Goal: Task Accomplishment & Management: Manage account settings

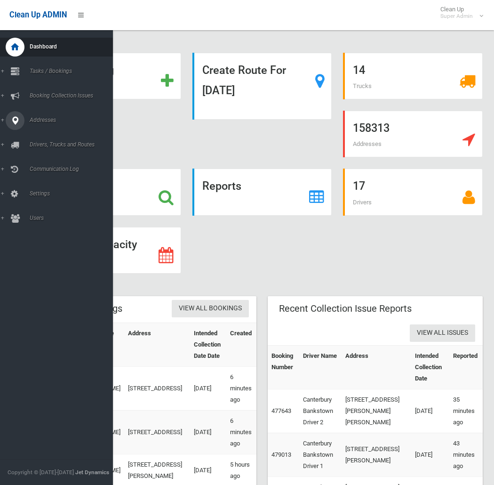
drag, startPoint x: 16, startPoint y: 119, endPoint x: 24, endPoint y: 119, distance: 8.0
click at [16, 119] on icon at bounding box center [15, 120] width 8 height 19
click at [43, 133] on span "All Addresses" at bounding box center [70, 136] width 86 height 7
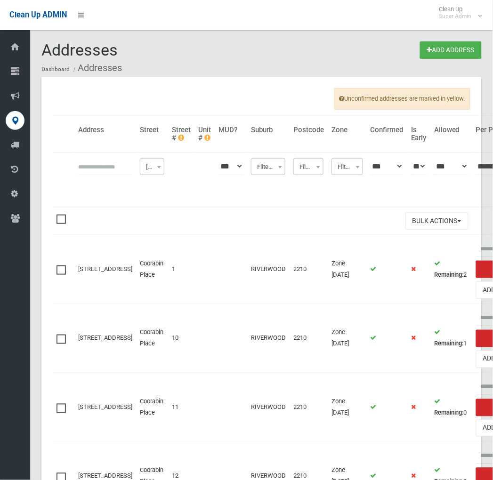
click at [105, 169] on input "text" at bounding box center [105, 166] width 54 height 17
type input "**********"
click button at bounding box center [0, 0] width 0 height 0
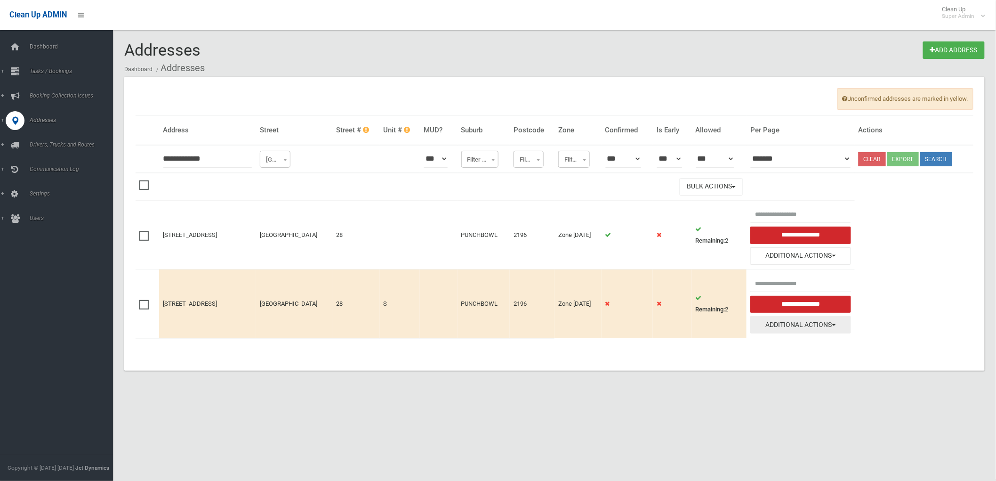
click at [492, 326] on button "Additional Actions" at bounding box center [800, 324] width 101 height 17
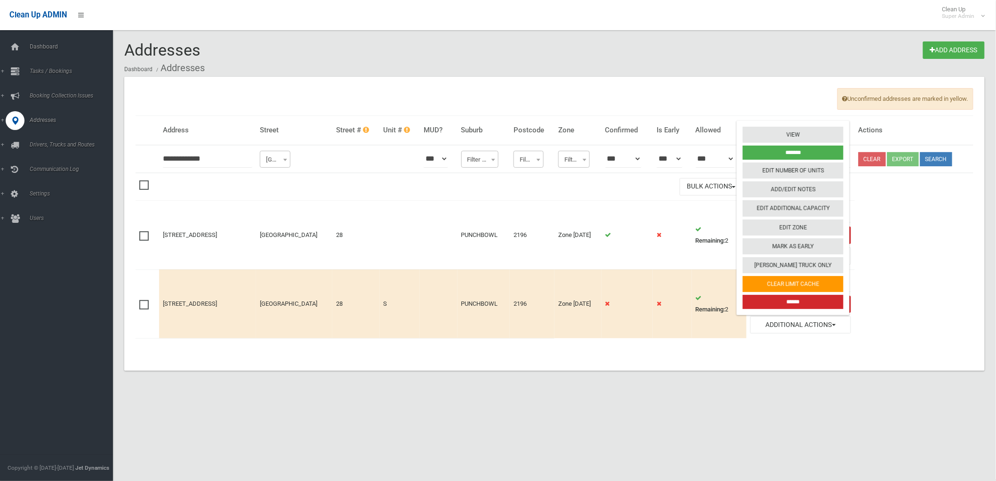
click at [492, 303] on input "******" at bounding box center [793, 302] width 101 height 14
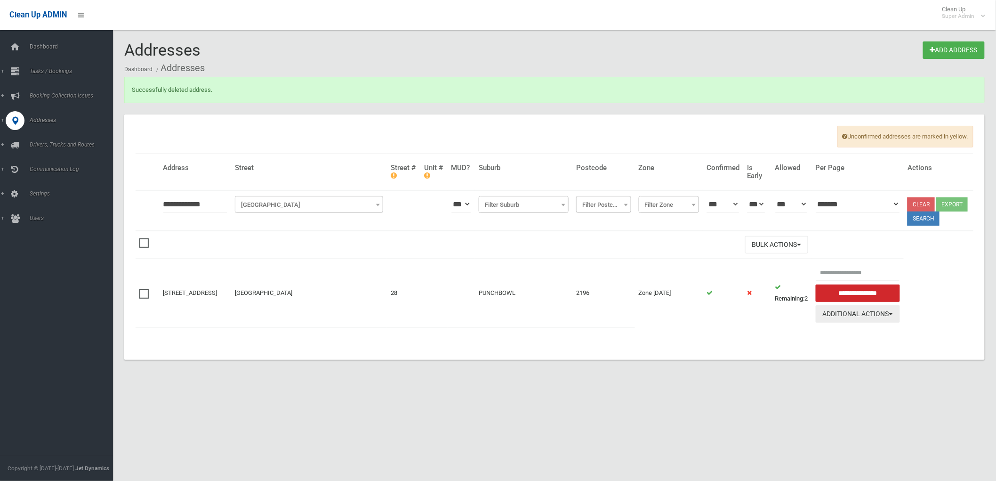
click at [872, 322] on button "Additional Actions" at bounding box center [858, 313] width 84 height 17
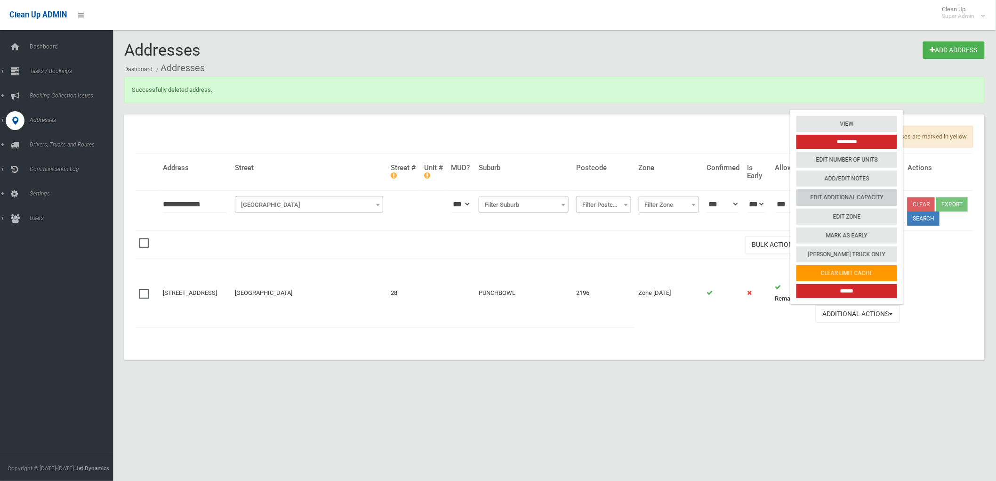
click at [848, 206] on link "Edit Additional Capacity" at bounding box center [846, 198] width 101 height 16
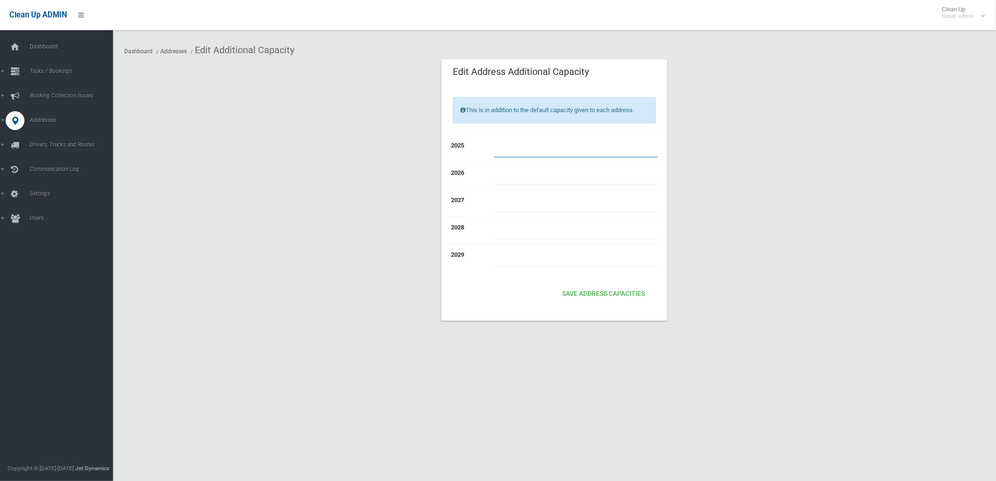
drag, startPoint x: 0, startPoint y: 0, endPoint x: 519, endPoint y: 147, distance: 539.2
click at [519, 147] on input "number" at bounding box center [576, 148] width 164 height 17
type input "*"
click at [606, 290] on button "Save Address capacities" at bounding box center [603, 293] width 90 height 17
click at [537, 168] on input "number" at bounding box center [576, 175] width 164 height 17
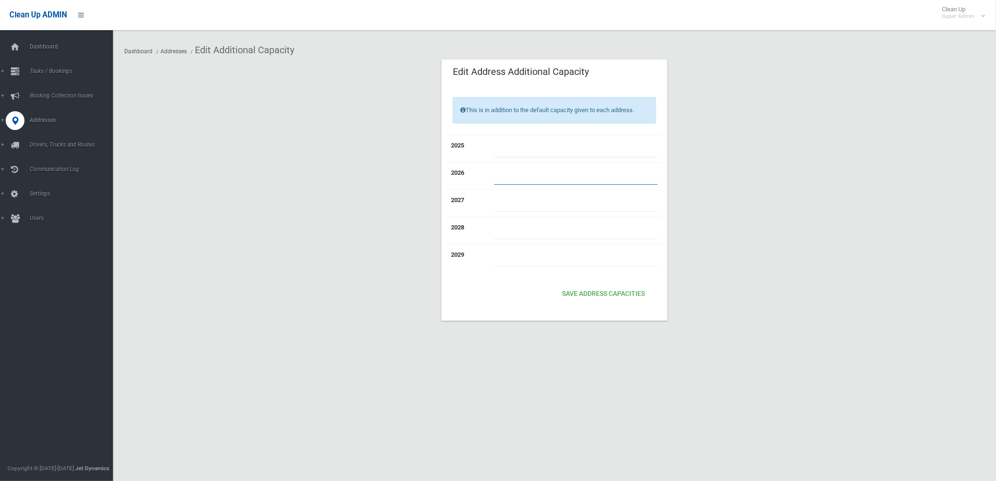
type input "*"
click at [521, 206] on input "number" at bounding box center [576, 202] width 164 height 17
type input "*"
drag, startPoint x: 520, startPoint y: 226, endPoint x: 520, endPoint y: 253, distance: 26.4
click at [520, 227] on input "number" at bounding box center [576, 230] width 164 height 17
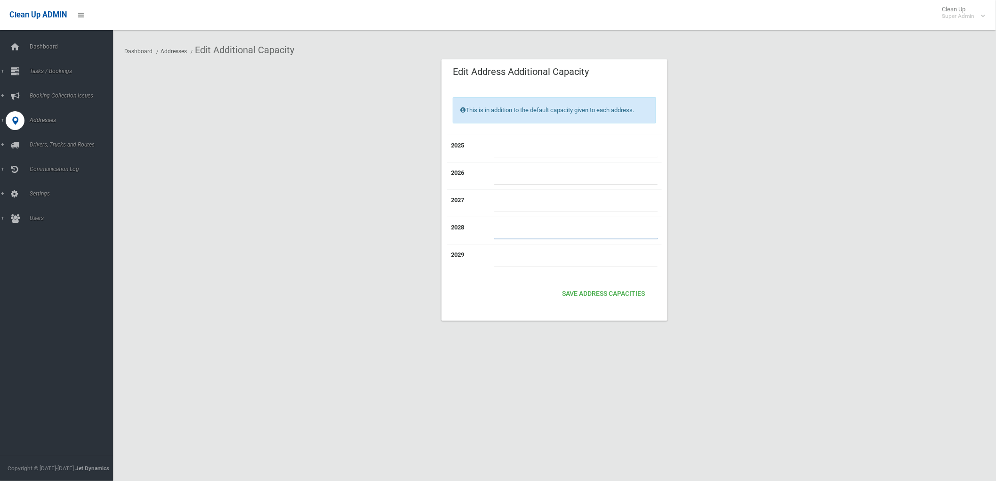
type input "*"
click at [520, 260] on input "number" at bounding box center [576, 257] width 164 height 17
type input "*"
click at [581, 293] on button "Save Address capacities" at bounding box center [603, 293] width 90 height 17
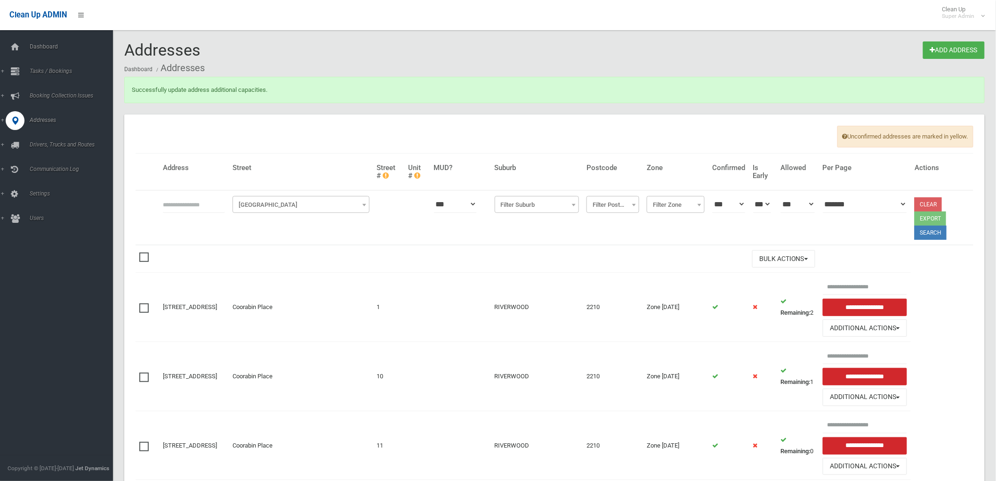
click at [191, 209] on input "text" at bounding box center [194, 203] width 62 height 17
click button at bounding box center [0, 0] width 0 height 0
click at [225, 207] on input "**********" at bounding box center [194, 203] width 62 height 17
type input "**********"
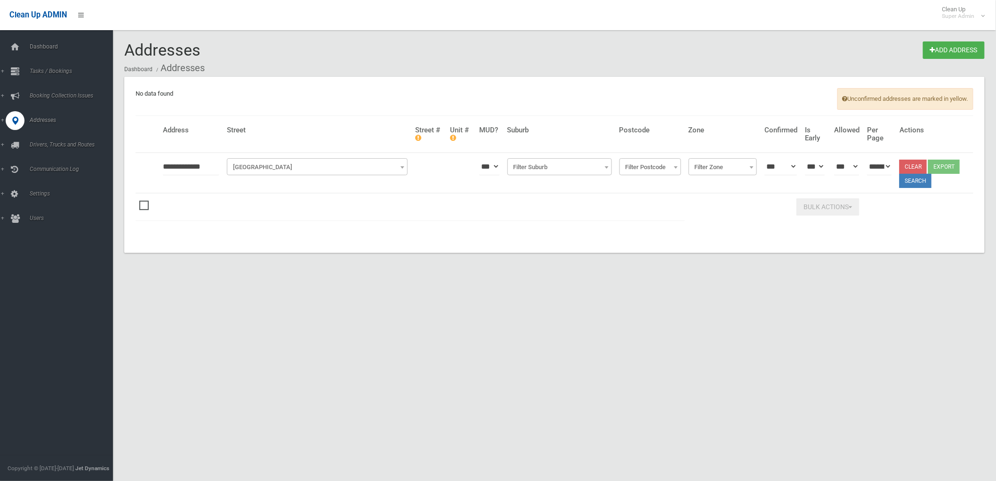
click at [217, 173] on input "**********" at bounding box center [191, 166] width 56 height 17
type input "**********"
click button at bounding box center [0, 0] width 0 height 0
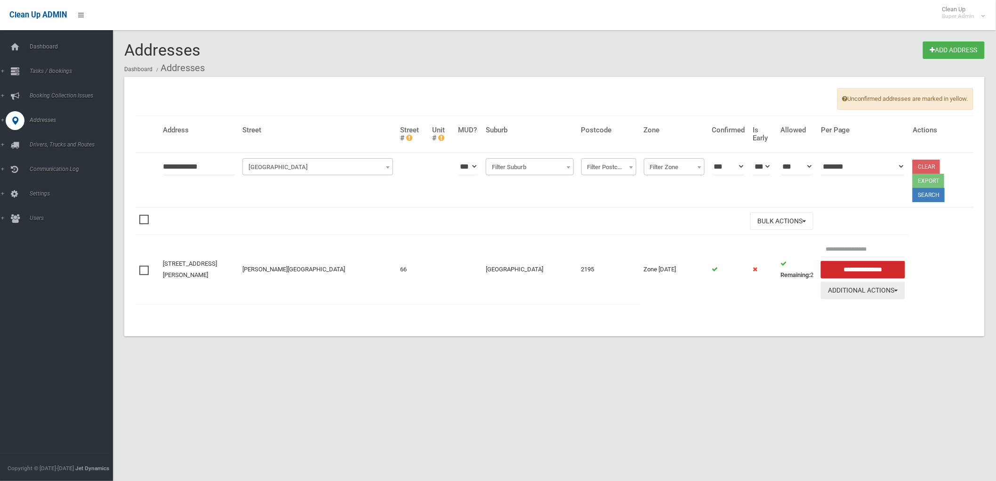
click at [900, 293] on button "Additional Actions" at bounding box center [863, 289] width 84 height 17
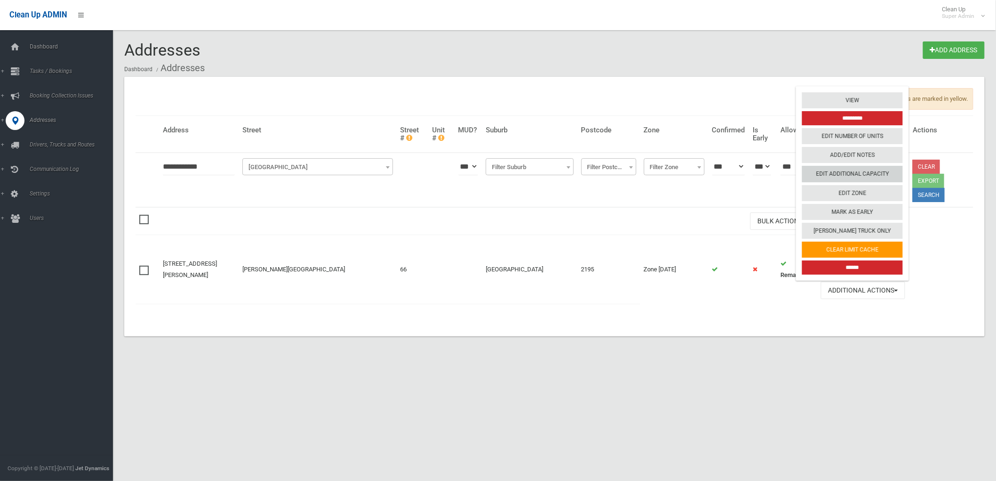
click at [840, 168] on link "Edit Additional Capacity" at bounding box center [852, 174] width 101 height 16
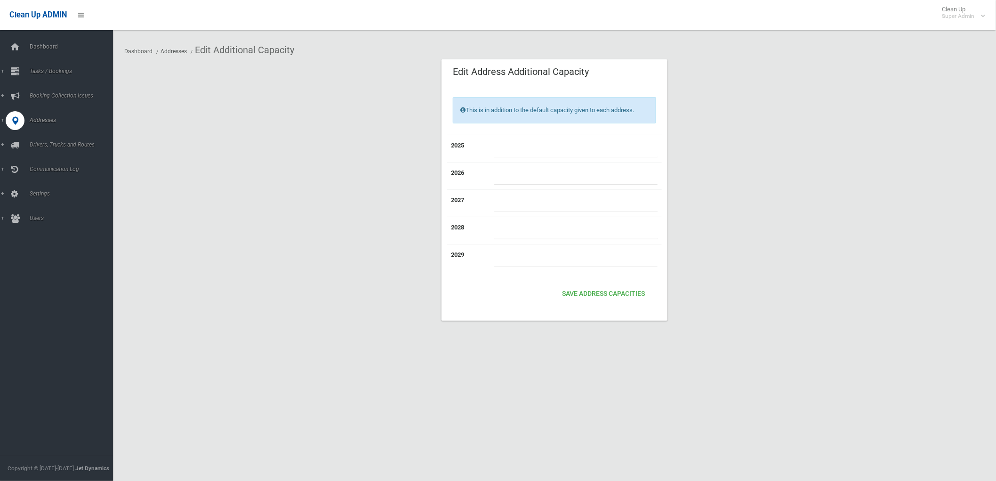
click at [524, 143] on input "number" at bounding box center [576, 148] width 164 height 17
type input "*"
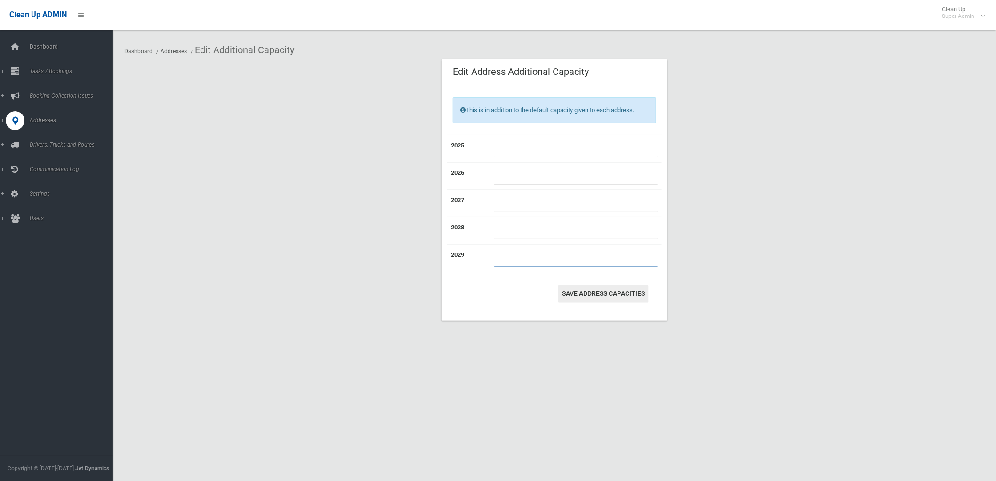
type input "*"
click at [603, 286] on button "Save Address capacities" at bounding box center [603, 293] width 90 height 17
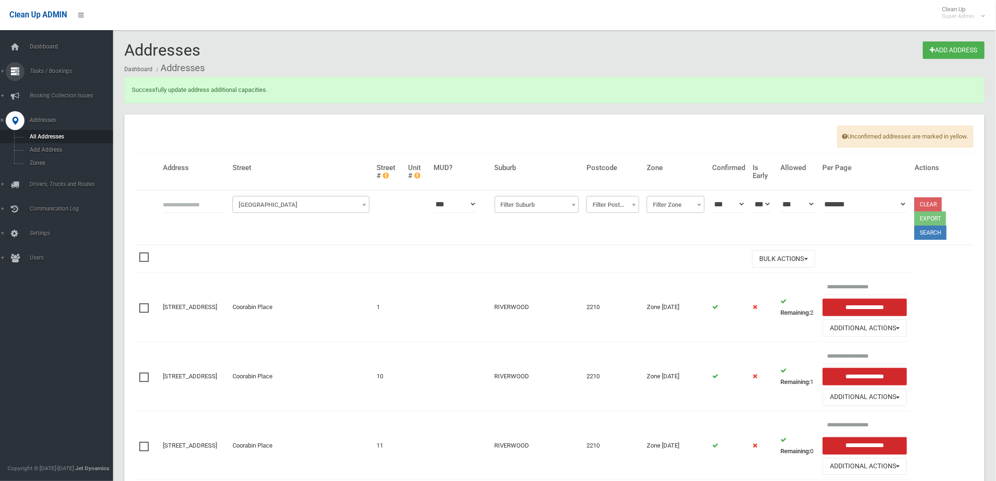
click at [36, 71] on span "Tasks / Bookings" at bounding box center [74, 71] width 94 height 7
click at [24, 88] on link "All Bookings" at bounding box center [60, 87] width 121 height 13
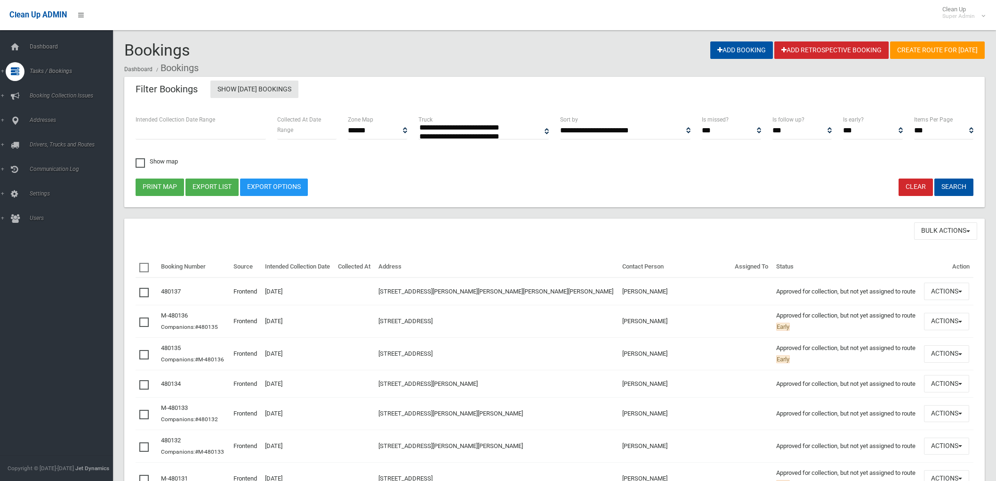
select select
click at [19, 199] on icon at bounding box center [15, 199] width 8 height 19
click at [62, 141] on link "All Addresses" at bounding box center [60, 136] width 121 height 13
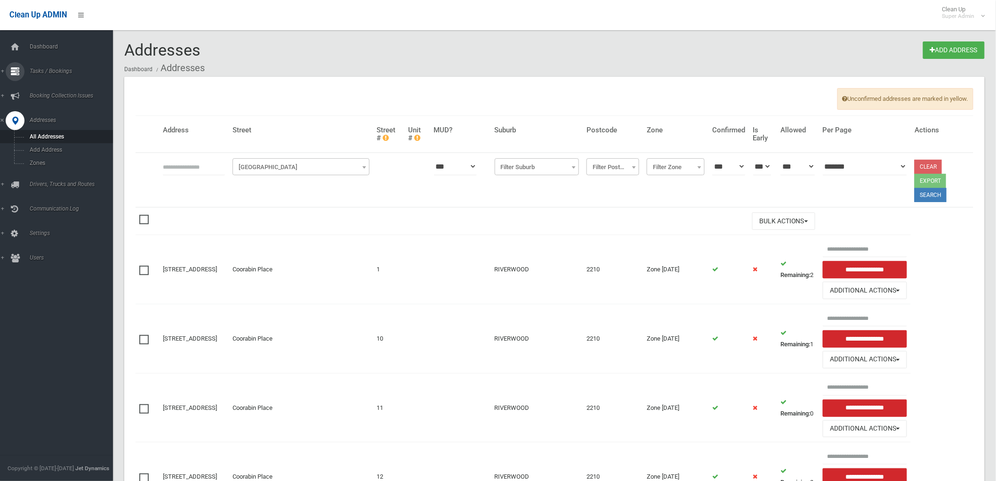
click at [16, 75] on icon at bounding box center [15, 71] width 8 height 19
click at [45, 138] on span "Search" at bounding box center [70, 140] width 86 height 7
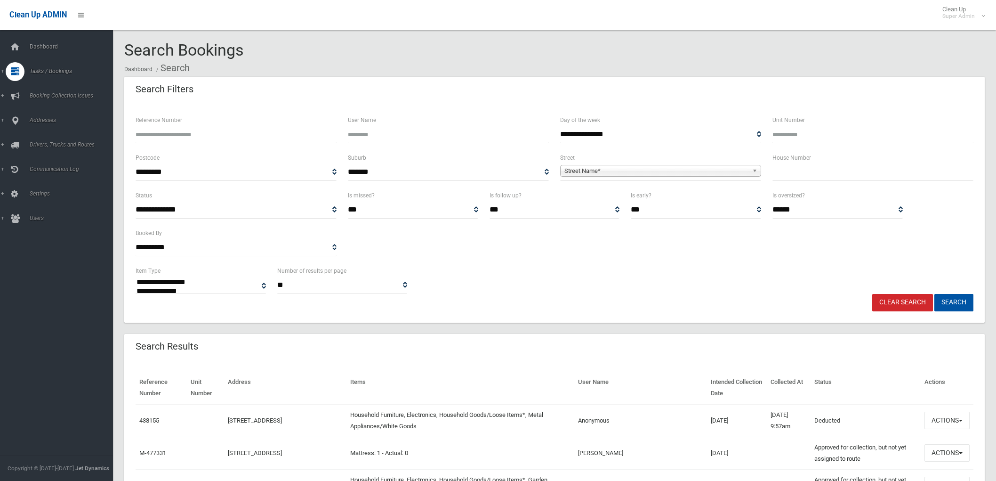
select select
click at [779, 168] on input "text" at bounding box center [872, 171] width 201 height 17
type input "**"
click at [721, 170] on span "Street Name*" at bounding box center [656, 170] width 184 height 11
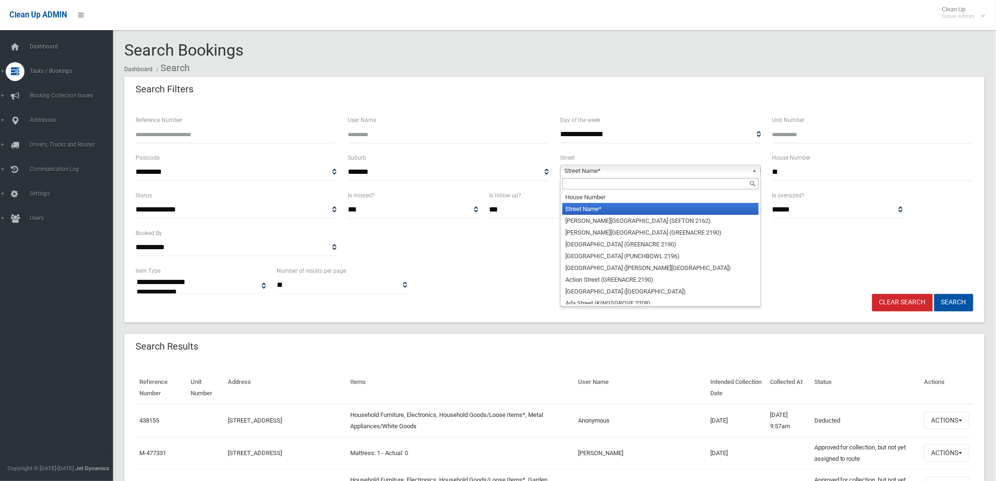
click at [688, 180] on input "text" at bounding box center [660, 183] width 196 height 11
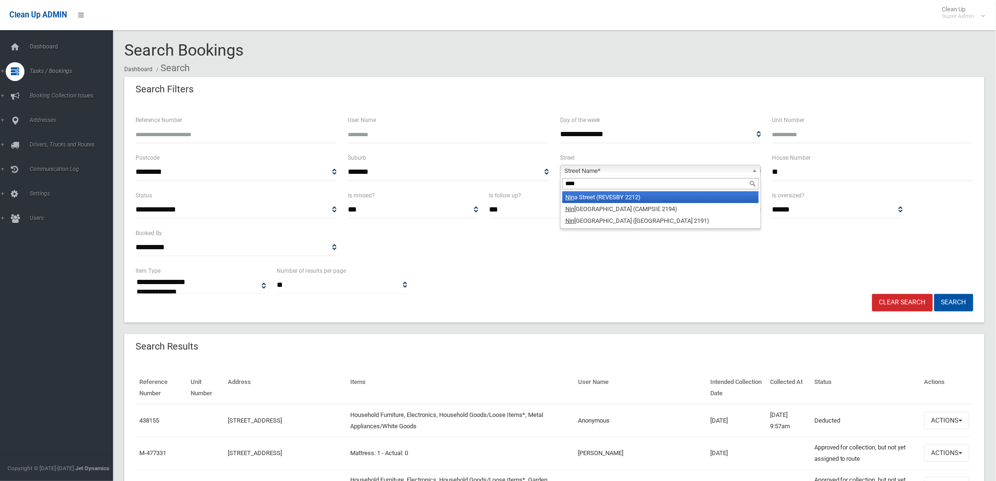
type input "*****"
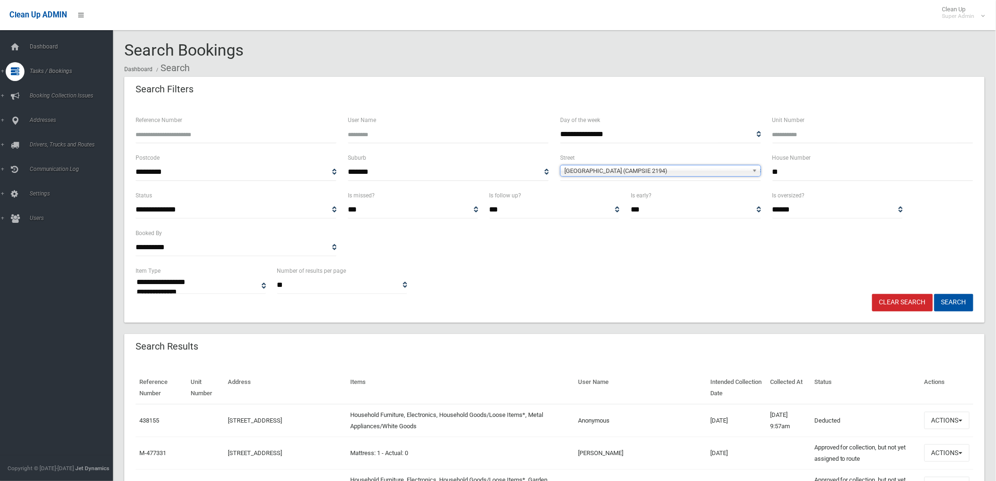
click at [934, 294] on button "Search" at bounding box center [953, 302] width 39 height 17
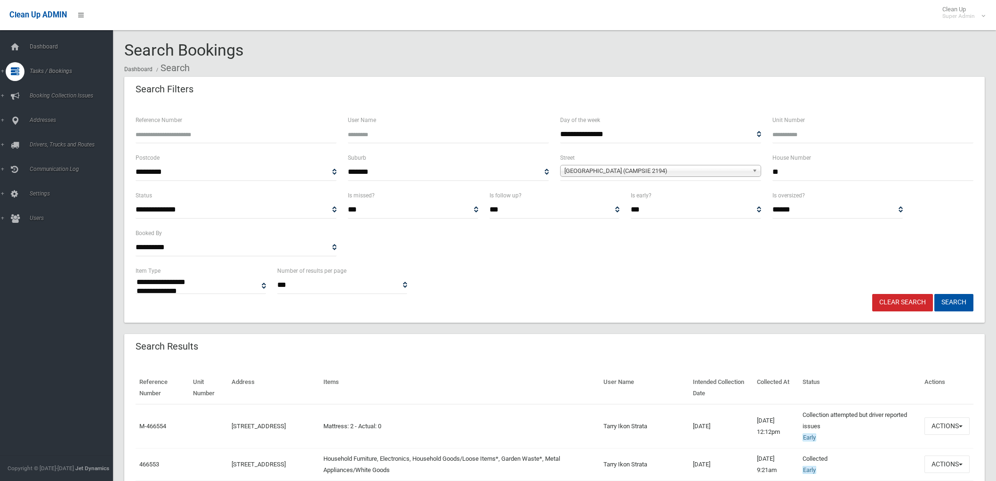
select select
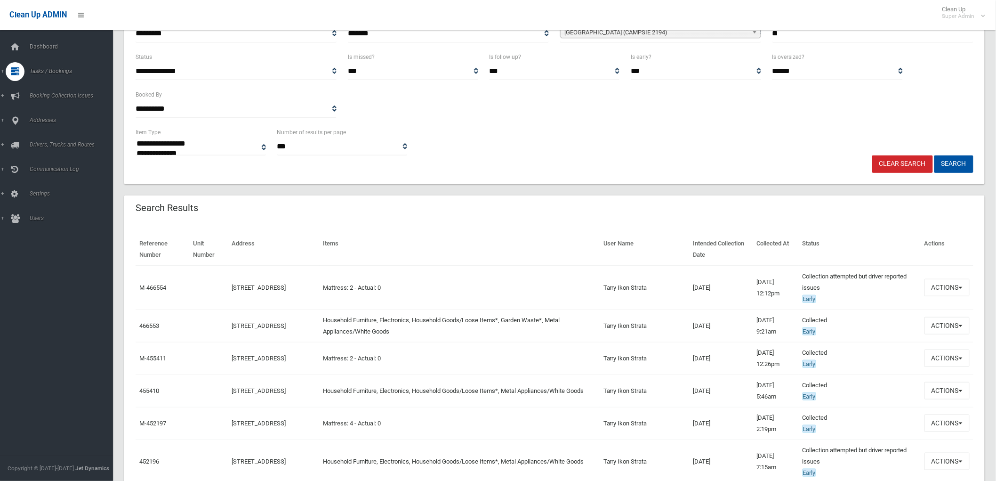
scroll to position [157, 0]
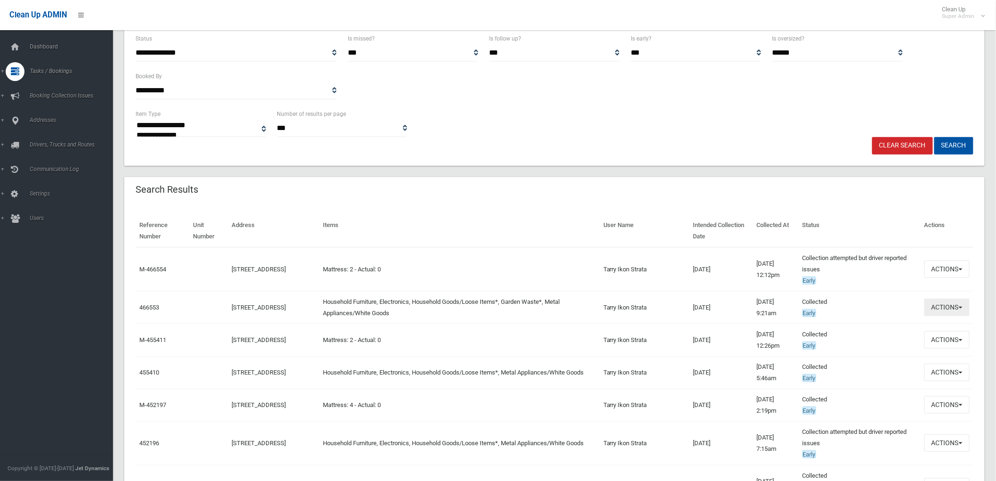
click at [962, 306] on button "Actions" at bounding box center [946, 306] width 45 height 17
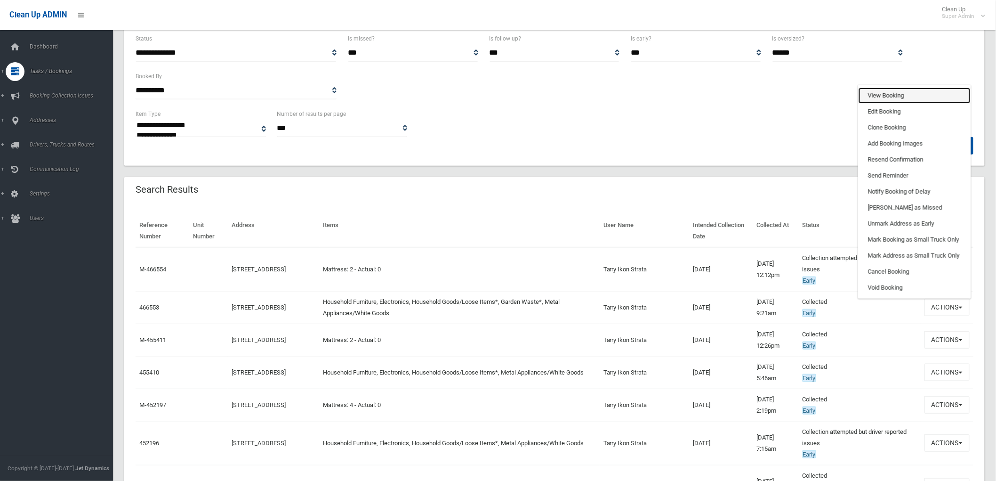
click at [930, 95] on link "View Booking" at bounding box center [914, 96] width 112 height 16
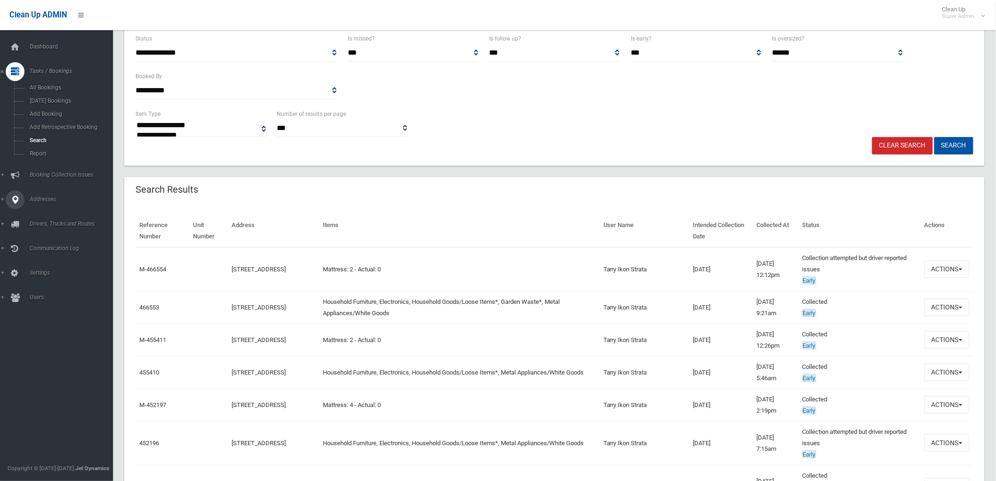
click at [46, 202] on span "Addresses" at bounding box center [74, 199] width 94 height 7
click at [63, 134] on span "All Addresses" at bounding box center [70, 136] width 86 height 7
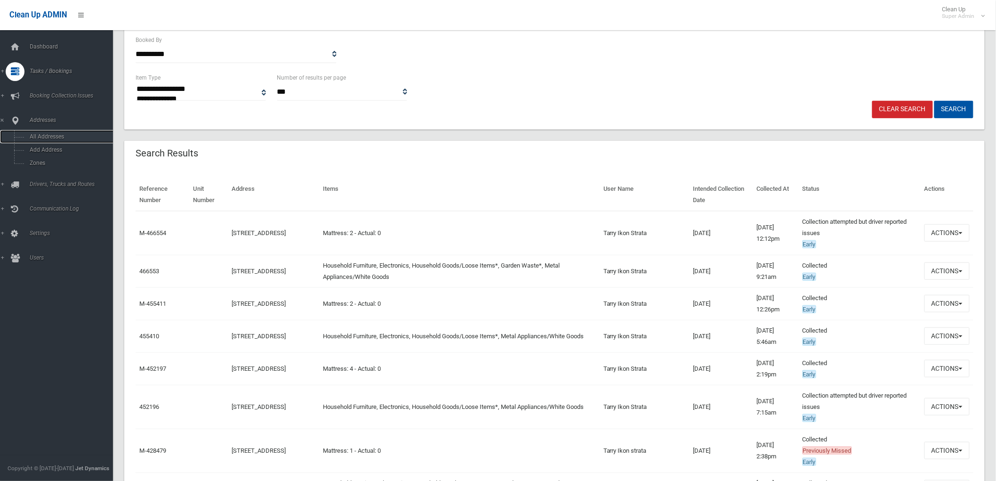
scroll to position [209, 0]
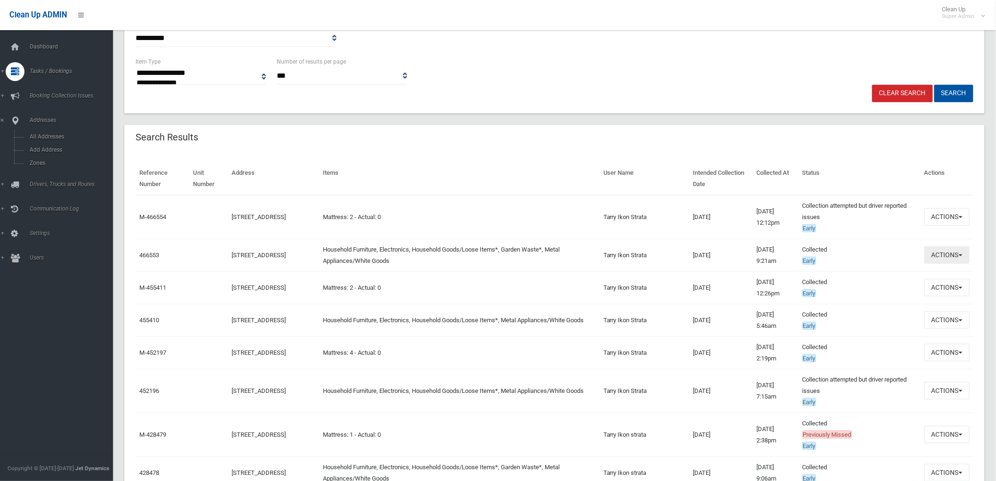
click at [938, 255] on button "Actions" at bounding box center [946, 254] width 45 height 17
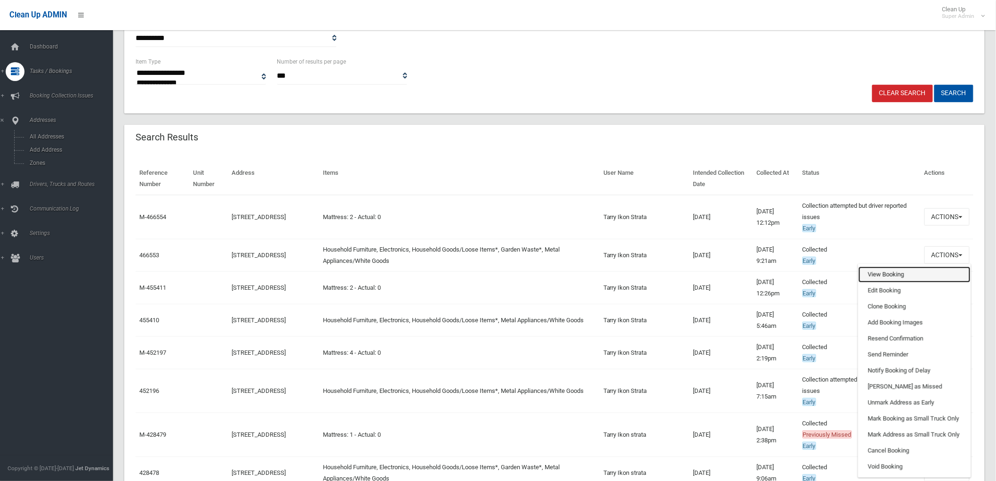
click at [891, 274] on link "View Booking" at bounding box center [914, 274] width 112 height 16
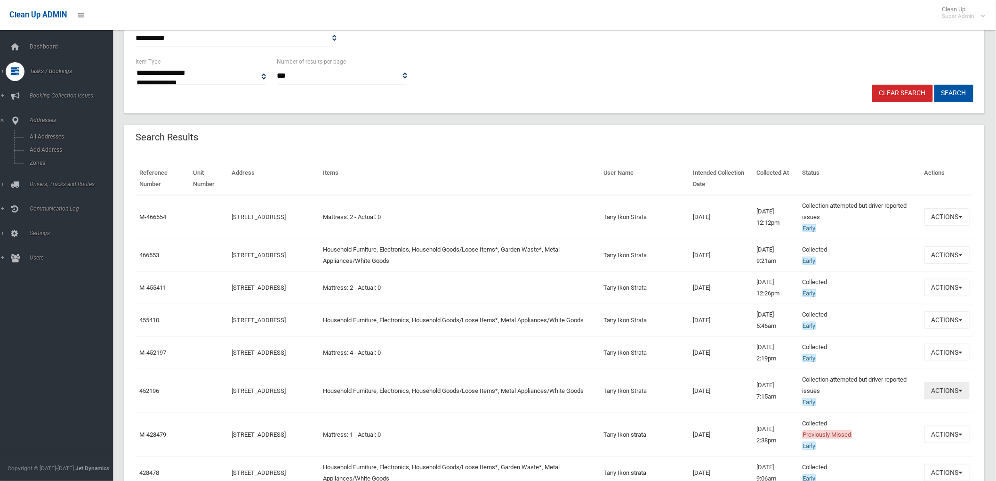
click at [957, 385] on button "Actions" at bounding box center [946, 390] width 45 height 17
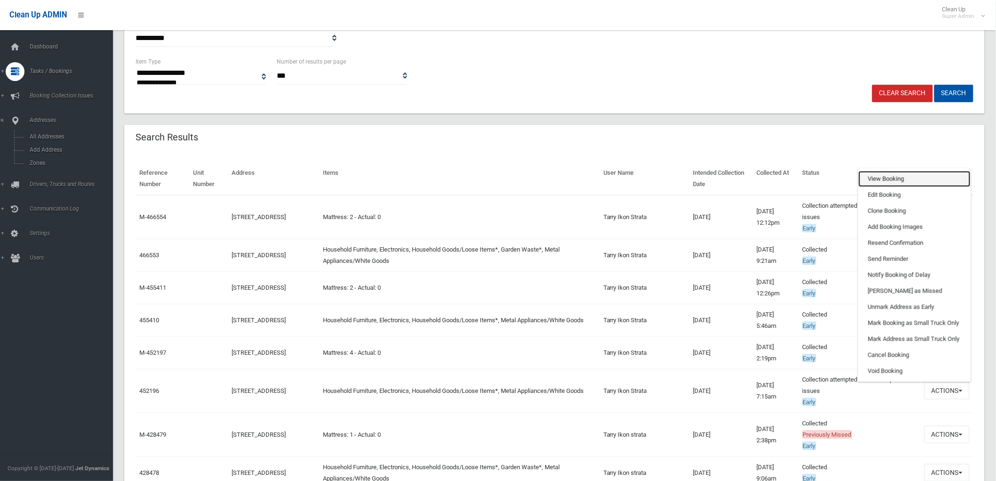
click at [903, 177] on link "View Booking" at bounding box center [914, 179] width 112 height 16
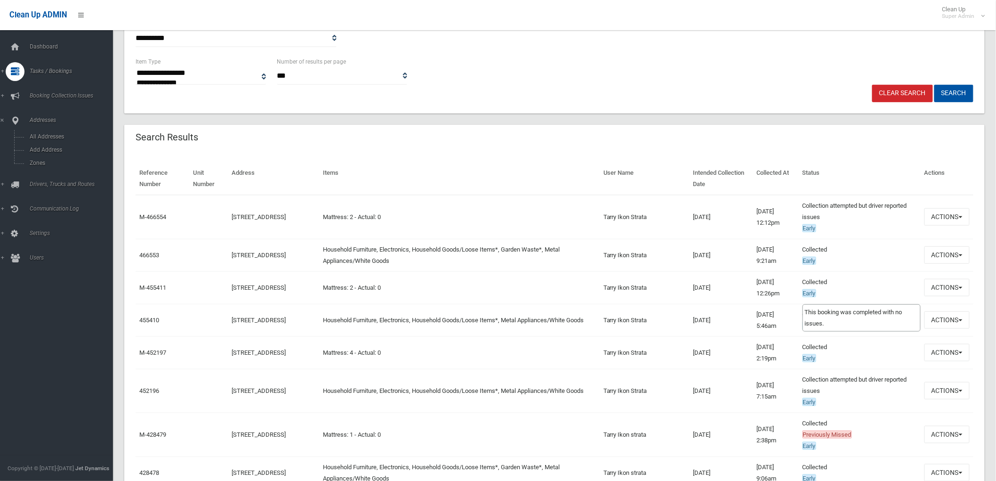
scroll to position [261, 0]
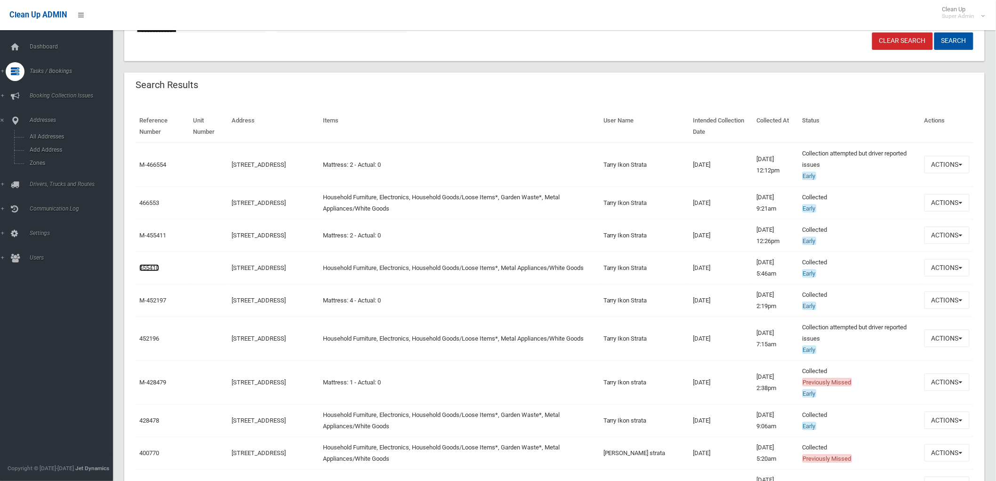
click at [152, 270] on link "455410" at bounding box center [149, 267] width 20 height 7
click at [143, 337] on link "452196" at bounding box center [149, 338] width 20 height 7
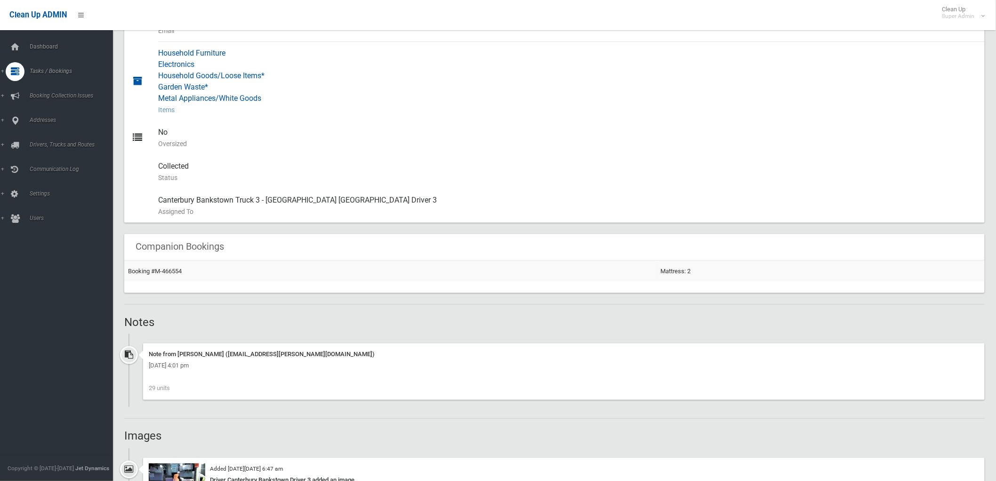
scroll to position [313, 0]
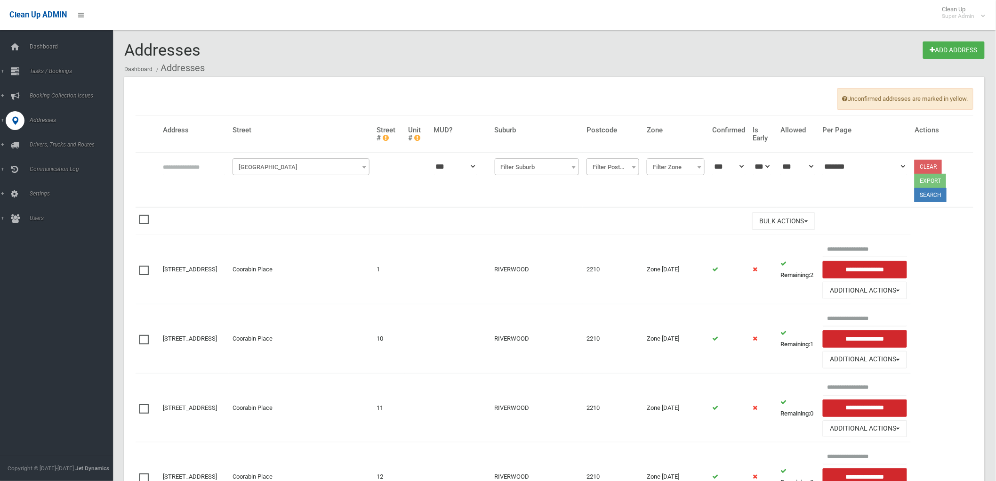
click at [199, 158] on input "text" at bounding box center [194, 166] width 62 height 17
click at [213, 167] on input "text" at bounding box center [194, 166] width 62 height 17
type input "********"
click button at bounding box center [0, 0] width 0 height 0
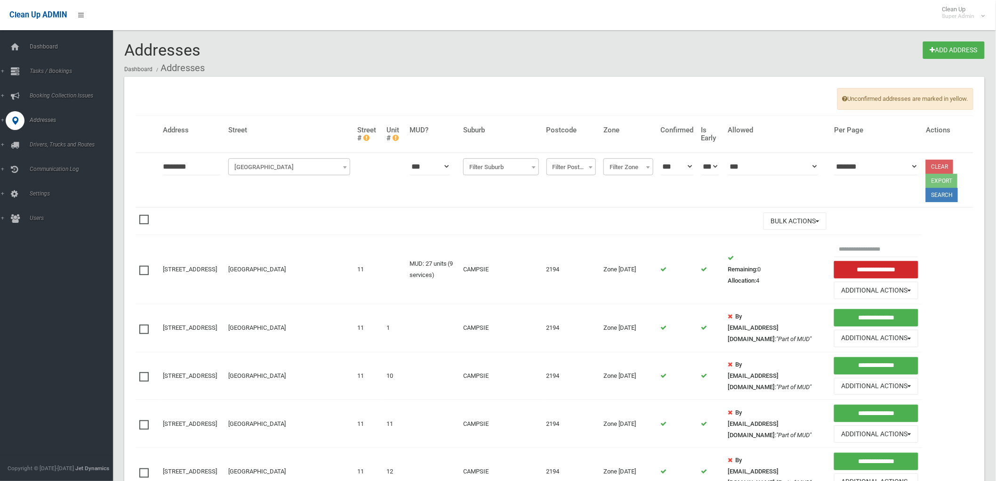
drag, startPoint x: 763, startPoint y: 270, endPoint x: 735, endPoint y: 267, distance: 28.8
click at [735, 267] on td "Remaining: 0 Allocation: 4" at bounding box center [777, 269] width 106 height 69
click at [776, 276] on td "Remaining: 0 Allocation: 4" at bounding box center [777, 269] width 106 height 69
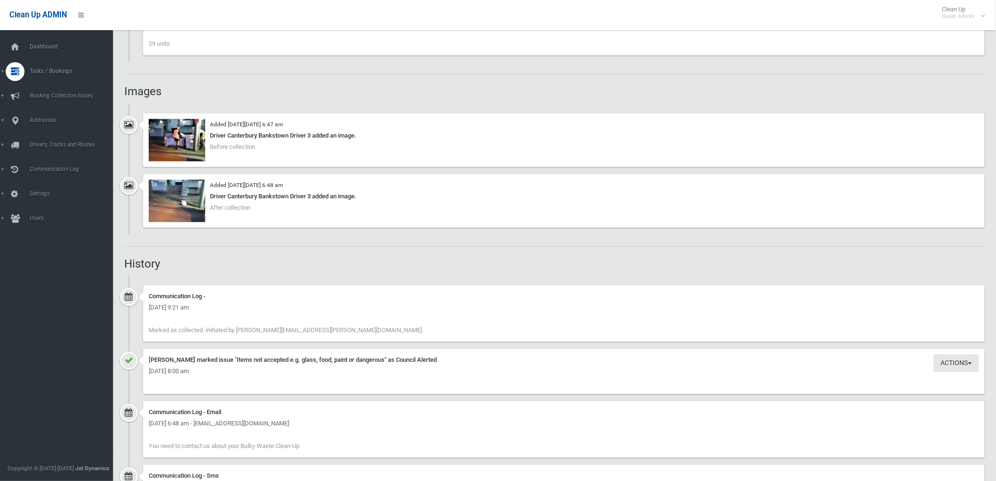
scroll to position [737, 0]
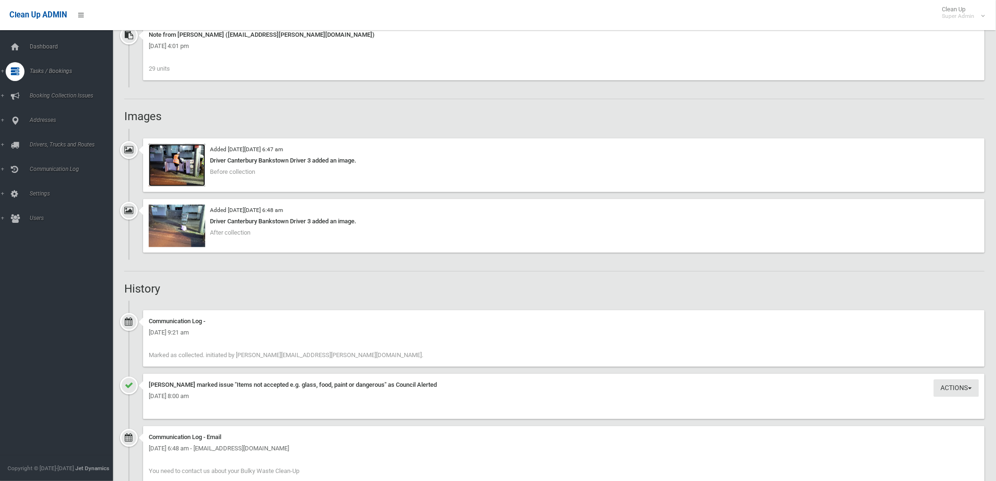
click at [173, 166] on img at bounding box center [177, 165] width 56 height 42
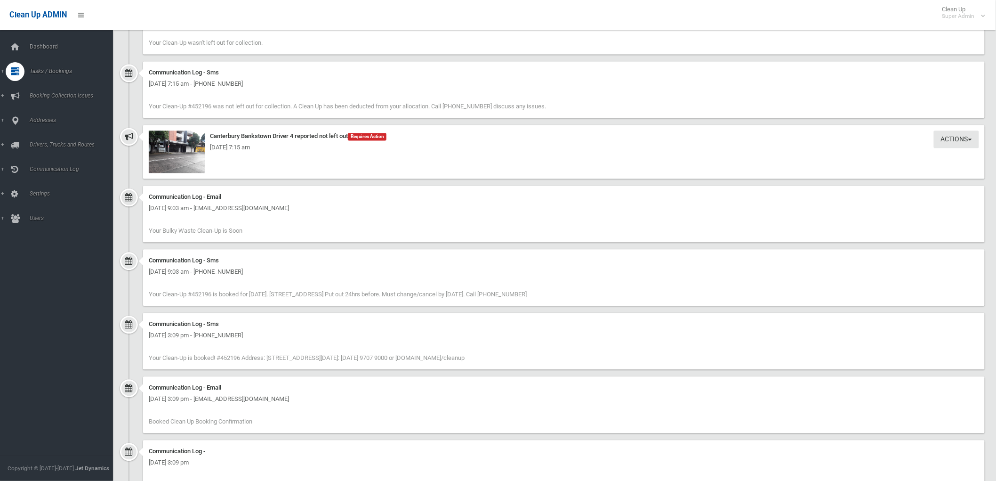
scroll to position [792, 0]
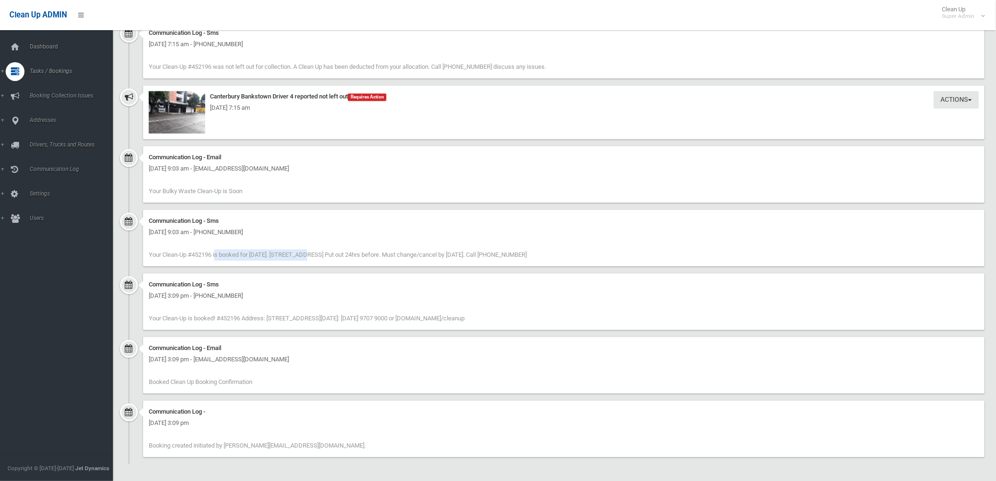
drag, startPoint x: 154, startPoint y: 256, endPoint x: 316, endPoint y: 256, distance: 162.4
click at [277, 255] on span "Your Clean-Up #452196 is booked for [DATE]. [STREET_ADDRESS] Put out 24hrs befo…" at bounding box center [338, 254] width 378 height 7
click at [346, 256] on span "Your Clean-Up #452196 is booked for [DATE]. [STREET_ADDRESS] Put out 24hrs befo…" at bounding box center [338, 254] width 378 height 7
click at [365, 256] on span "Your Clean-Up #452196 is booked for [DATE]. [STREET_ADDRESS] Put out 24hrs befo…" at bounding box center [338, 254] width 378 height 7
click at [580, 251] on div "Communication Log - Sms [DATE] 9:03 am - [PHONE_NUMBER] Your Clean-Up #452196 i…" at bounding box center [564, 237] width 842 height 56
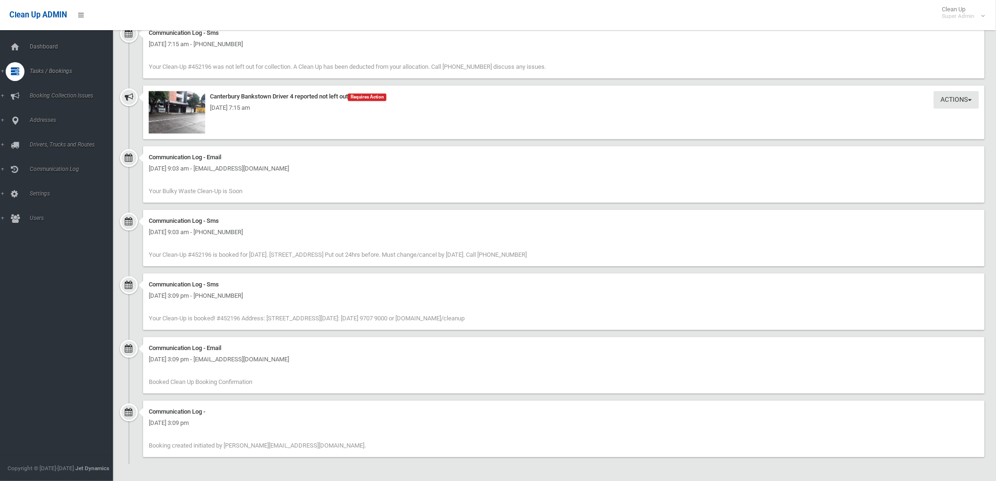
click at [286, 379] on div "Communication Log - Email [DATE] 3:09 pm - [EMAIL_ADDRESS][DOMAIN_NAME] Booked …" at bounding box center [564, 365] width 842 height 56
drag, startPoint x: 269, startPoint y: 384, endPoint x: 267, endPoint y: 368, distance: 15.6
click at [267, 368] on div "Communication Log - Email [DATE] 3:09 pm - [EMAIL_ADDRESS][DOMAIN_NAME] Booked …" at bounding box center [564, 365] width 842 height 56
click at [271, 363] on div "[DATE] 3:09 pm - [EMAIL_ADDRESS][DOMAIN_NAME]" at bounding box center [564, 358] width 830 height 11
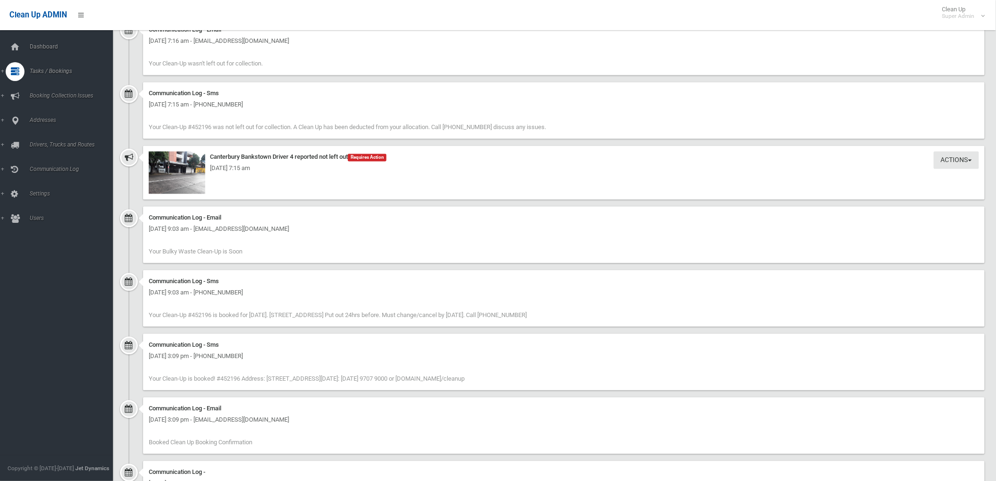
scroll to position [732, 0]
click at [177, 178] on img at bounding box center [177, 172] width 56 height 42
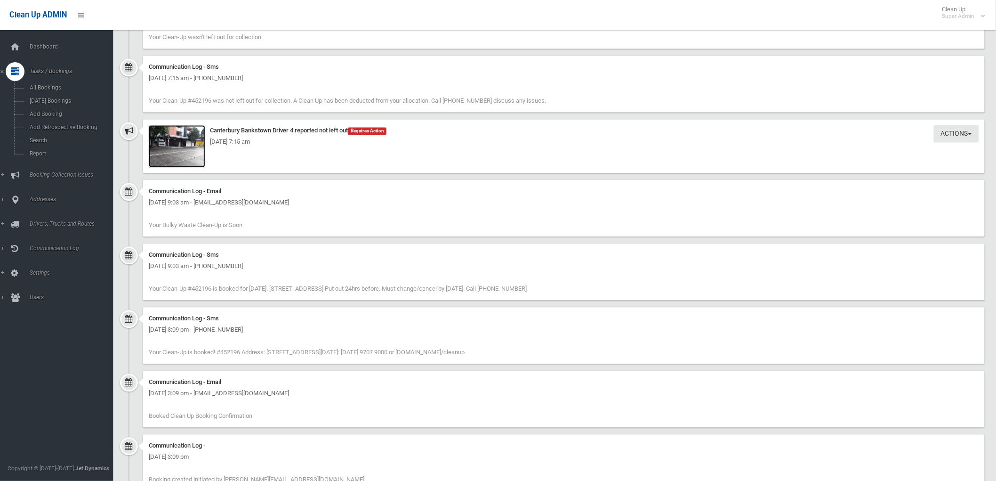
scroll to position [739, 0]
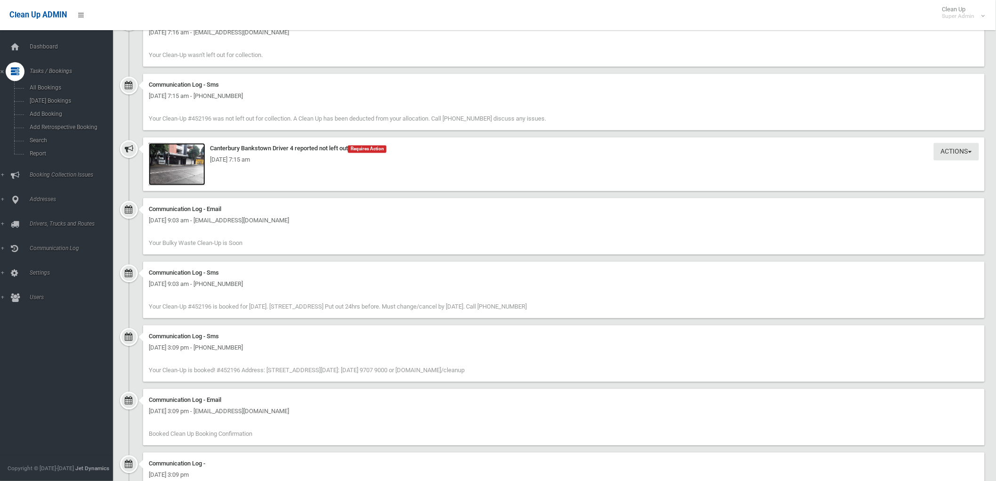
click at [189, 178] on img at bounding box center [177, 164] width 56 height 42
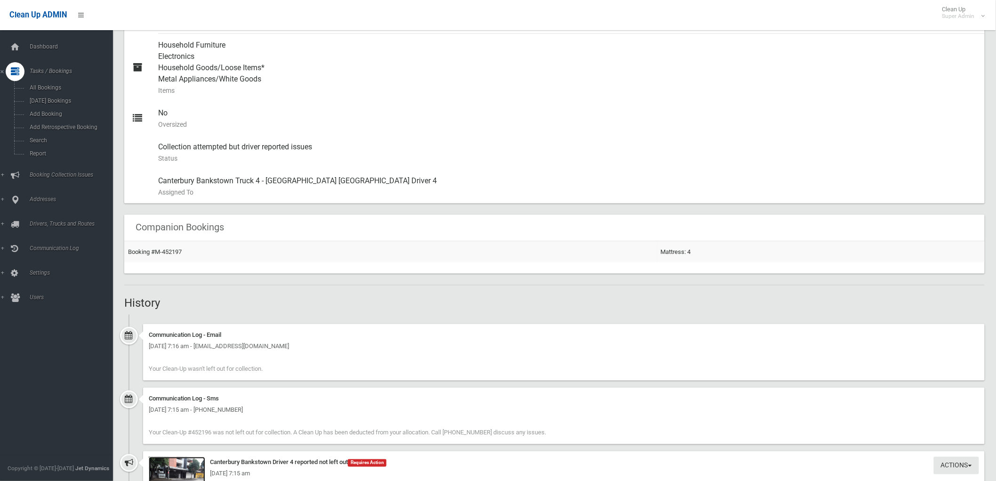
scroll to position [582, 0]
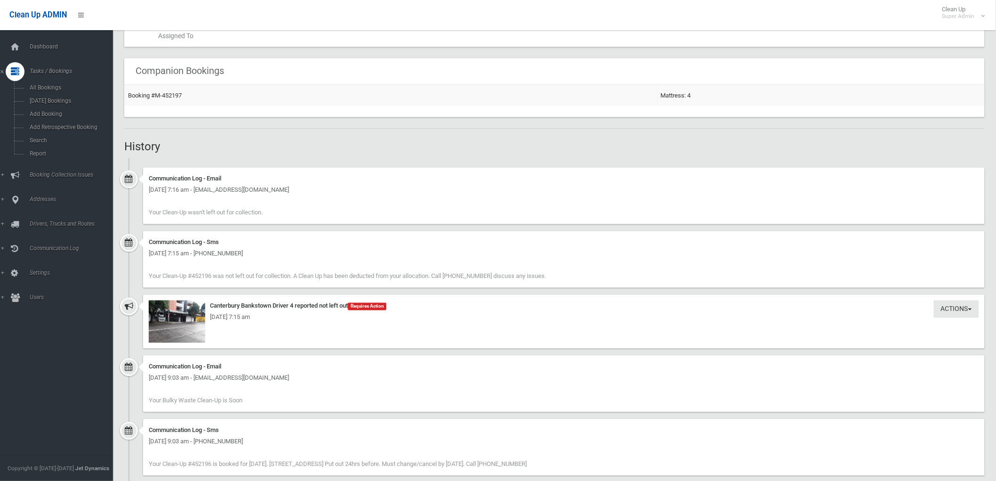
click at [256, 145] on h2 "History" at bounding box center [554, 146] width 860 height 12
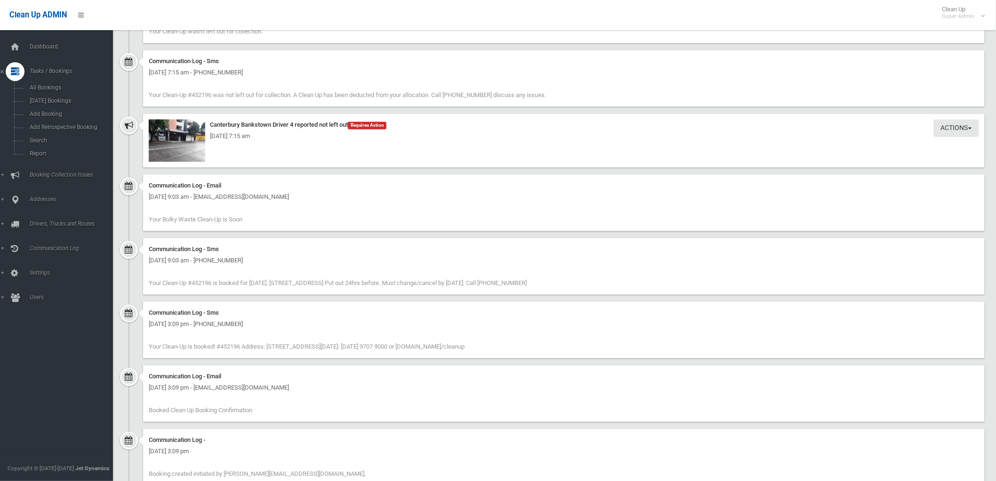
scroll to position [792, 0]
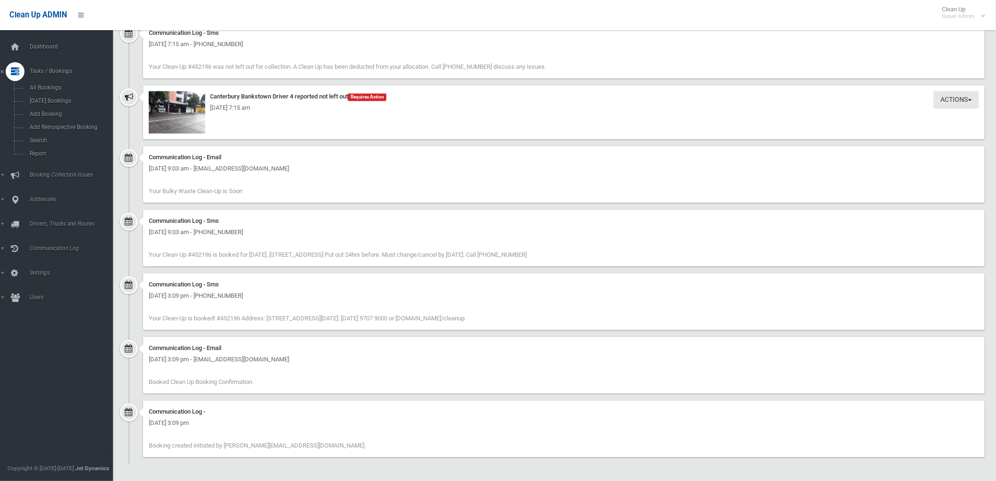
click at [126, 159] on div "Communication Log - Email Sunday 27th April 2025 - 9:03 am - info@ikonstrata.co…" at bounding box center [554, 178] width 860 height 64
click at [126, 176] on div "Communication Log - Email Sunday 27th April 2025 - 9:03 am - info@ikonstrata.co…" at bounding box center [554, 178] width 860 height 64
click at [128, 201] on div "Communication Log - Email Sunday 27th April 2025 - 9:03 am - info@ikonstrata.co…" at bounding box center [554, 178] width 860 height 64
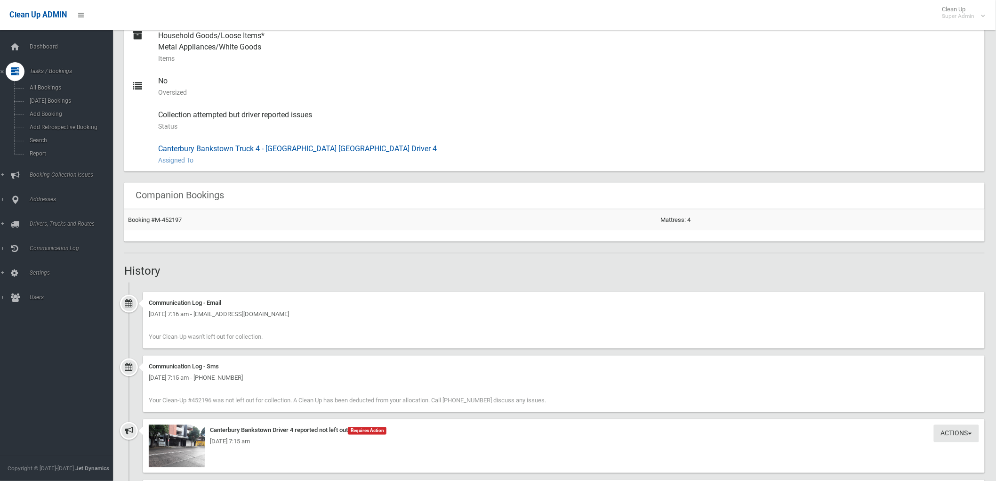
scroll to position [478, 0]
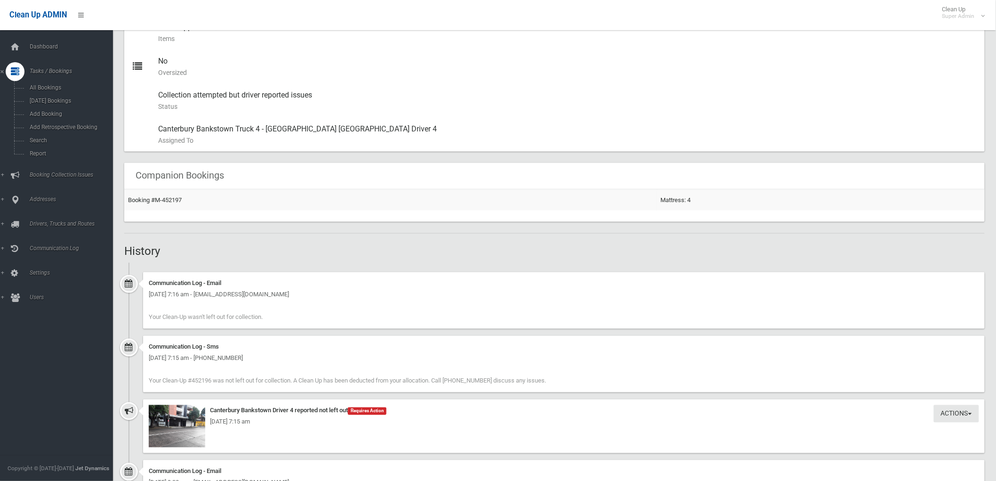
click at [644, 257] on h2 "History" at bounding box center [554, 251] width 860 height 12
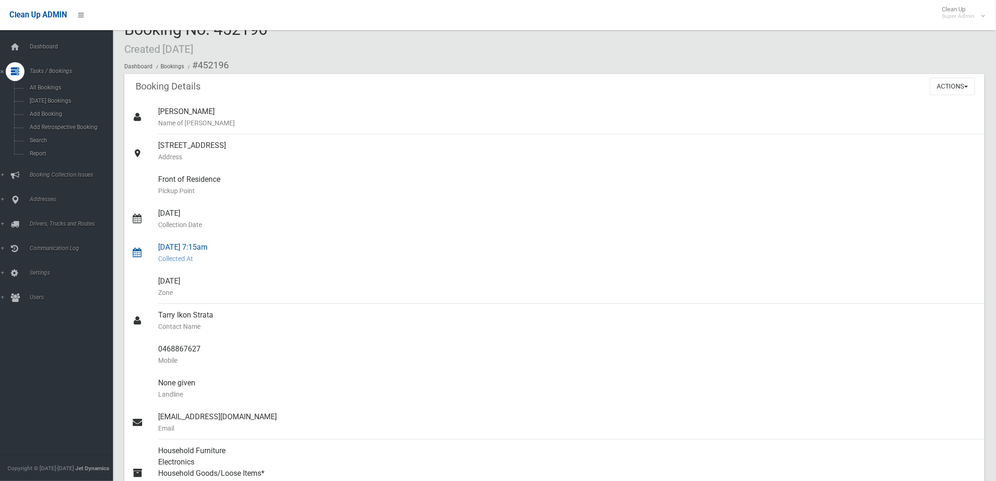
scroll to position [0, 0]
